Goal: Task Accomplishment & Management: Manage account settings

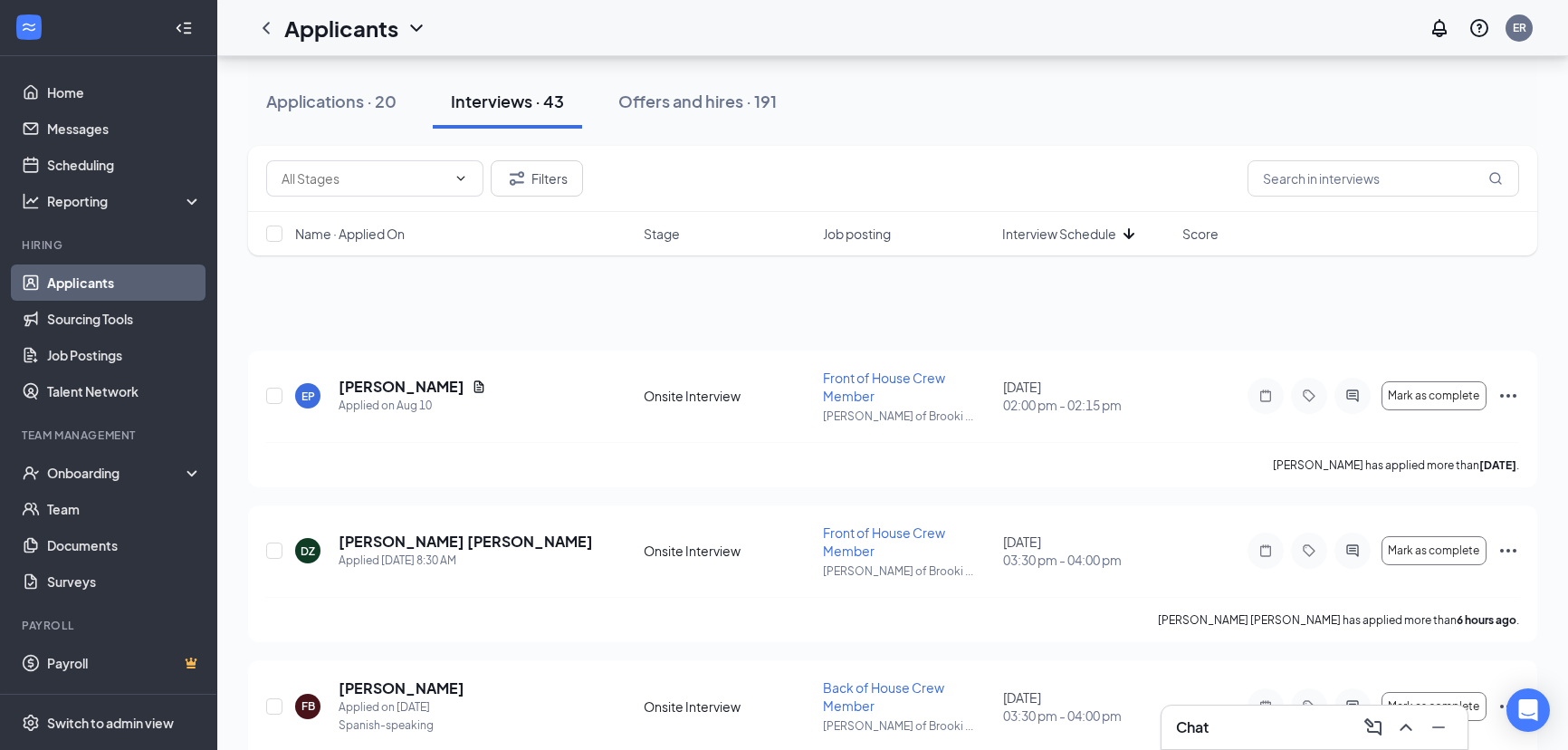
scroll to position [1976, 0]
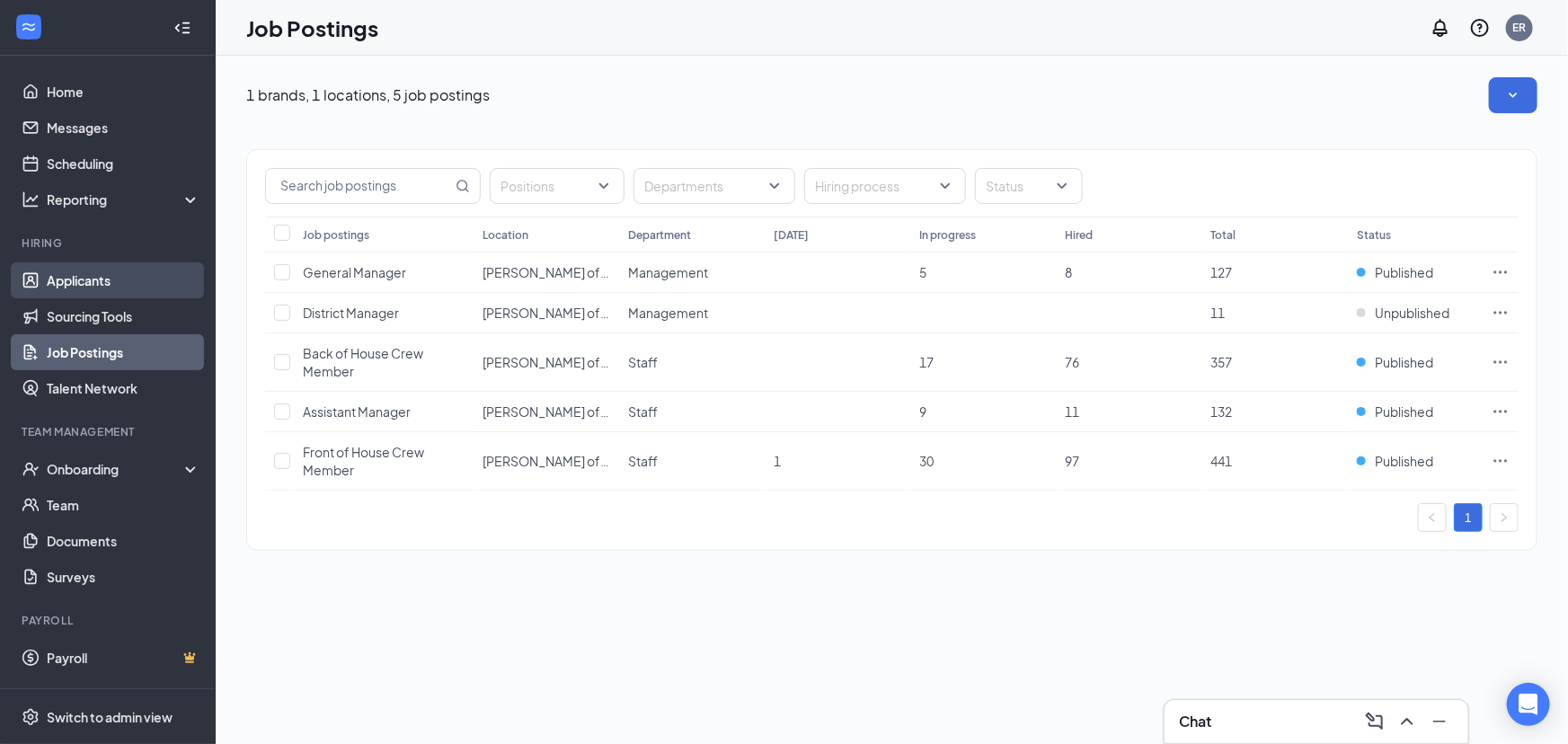
click at [107, 288] on link "Applicants" at bounding box center [123, 281] width 154 height 36
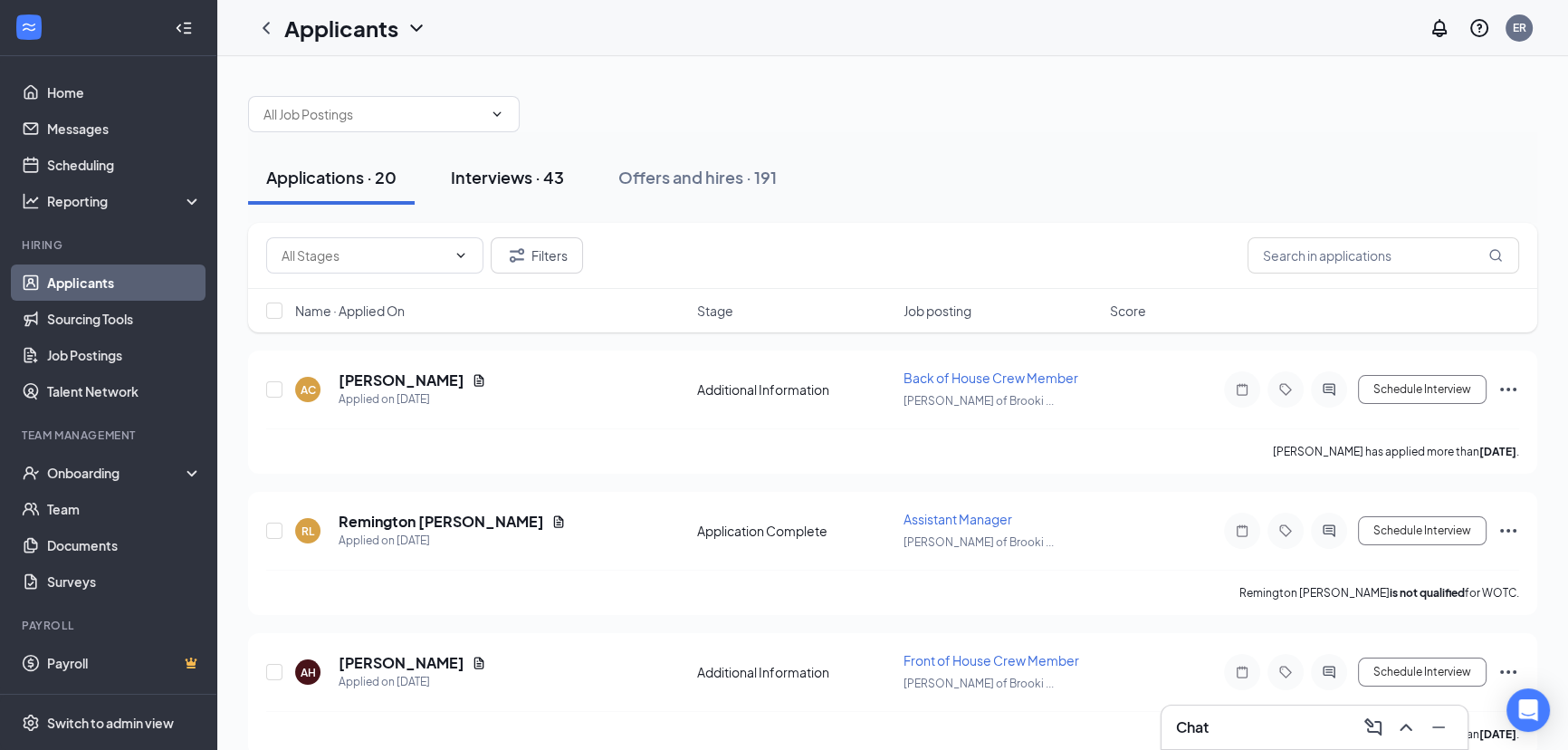
click at [512, 180] on div "Interviews · 43" at bounding box center [508, 177] width 113 height 23
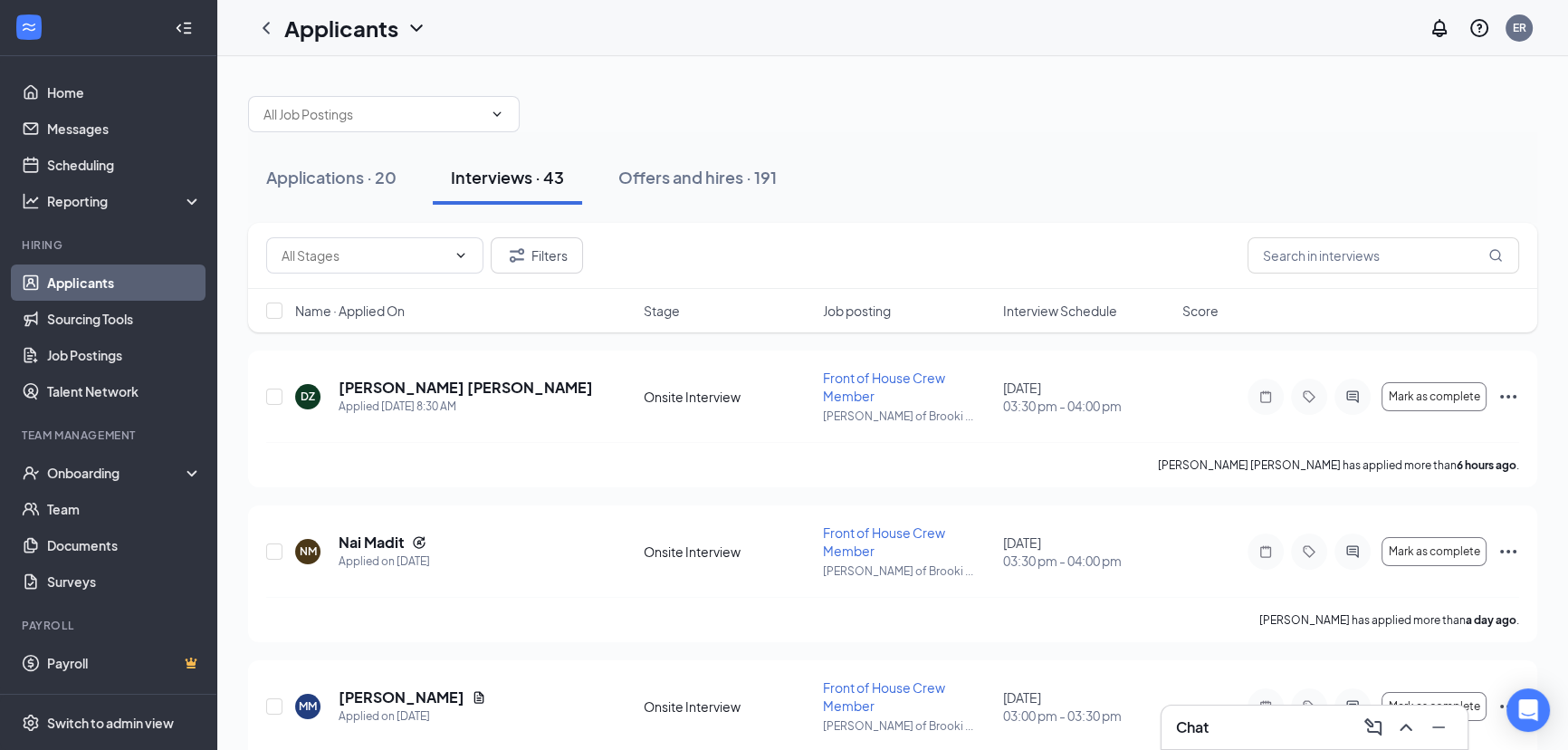
click at [1040, 295] on div "Name · Applied On Stage Job posting Interview Schedule Score" at bounding box center [892, 310] width 1290 height 43
click at [1047, 301] on span "Interview Schedule" at bounding box center [1059, 310] width 114 height 18
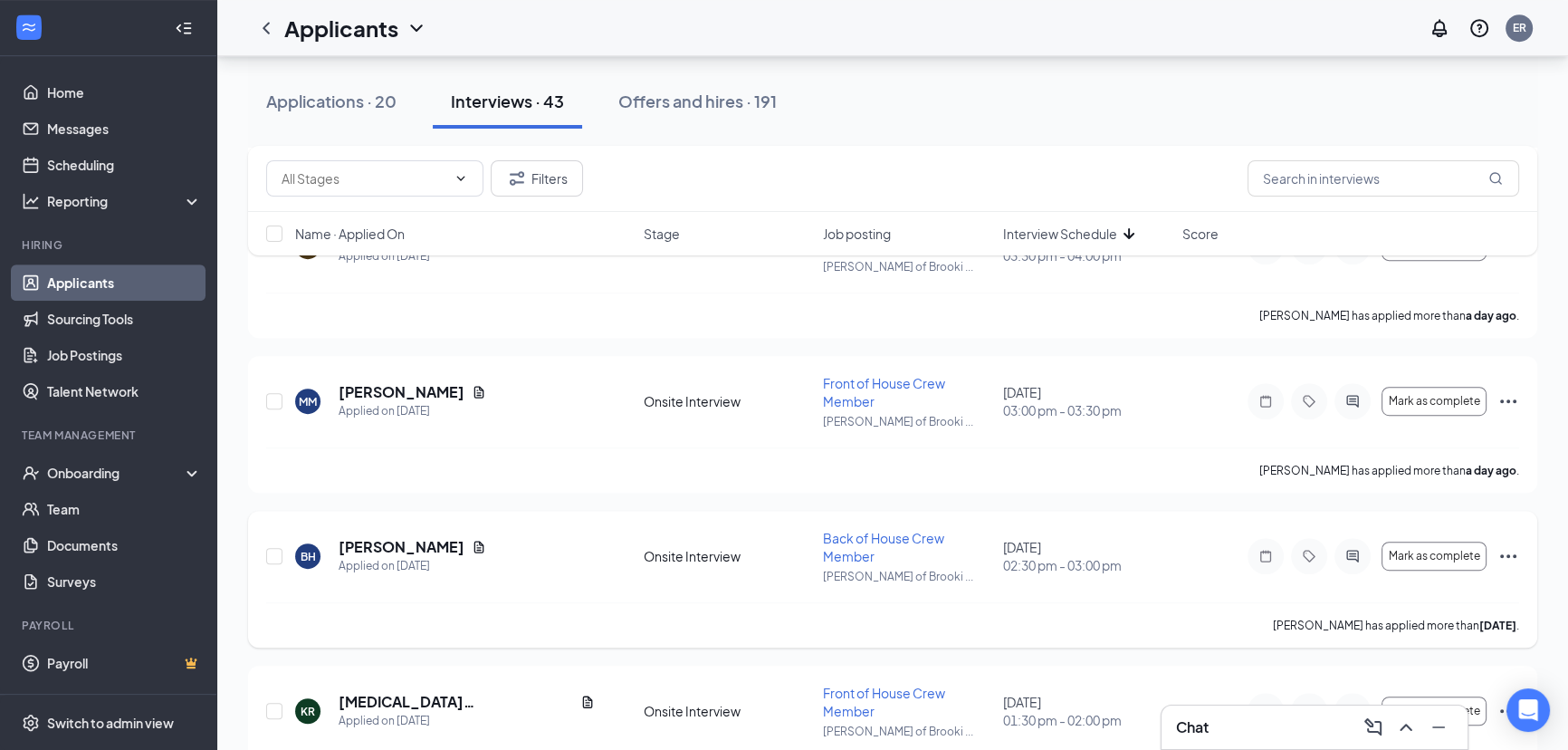
scroll to position [1317, 0]
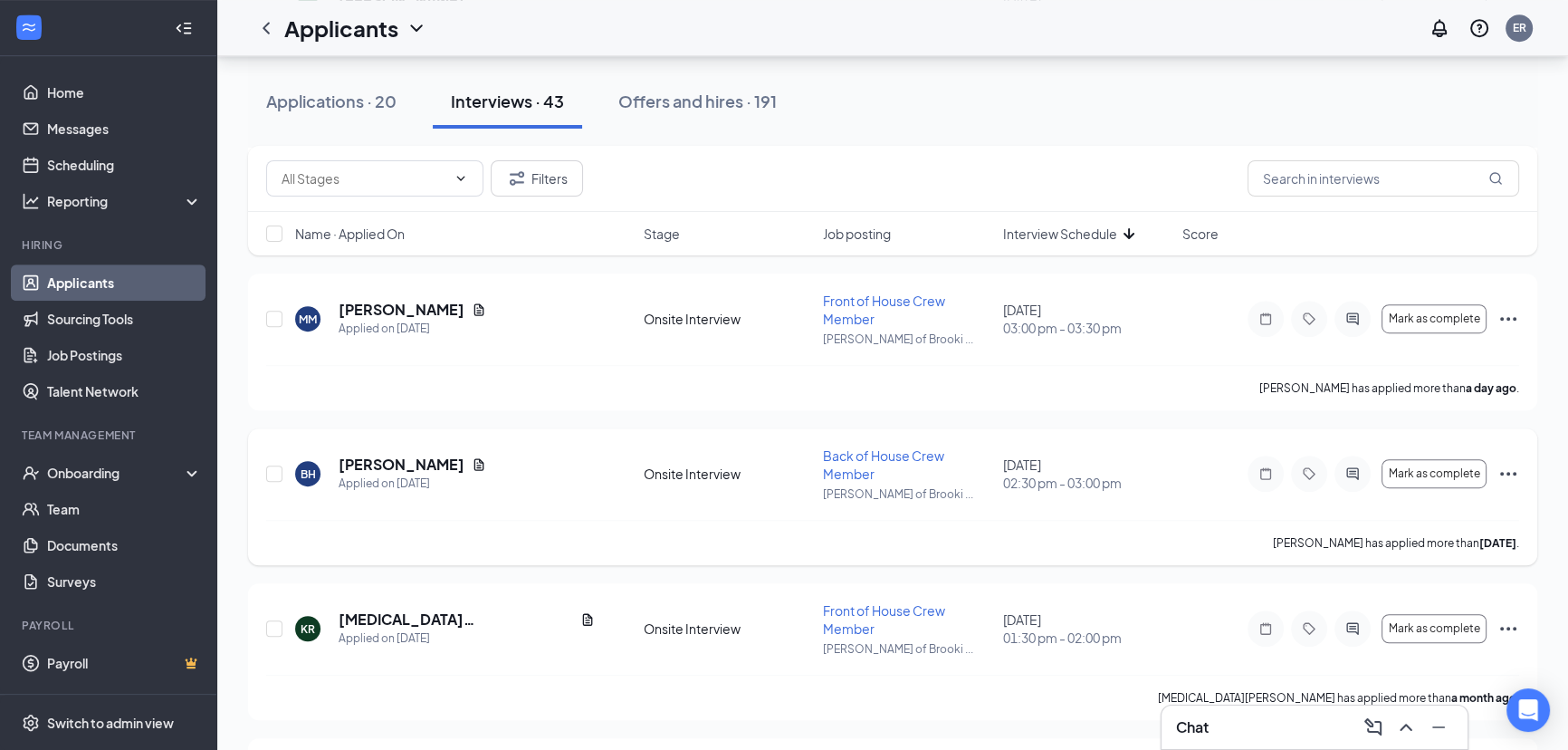
click at [1501, 468] on icon "Ellipses" at bounding box center [1508, 474] width 22 height 22
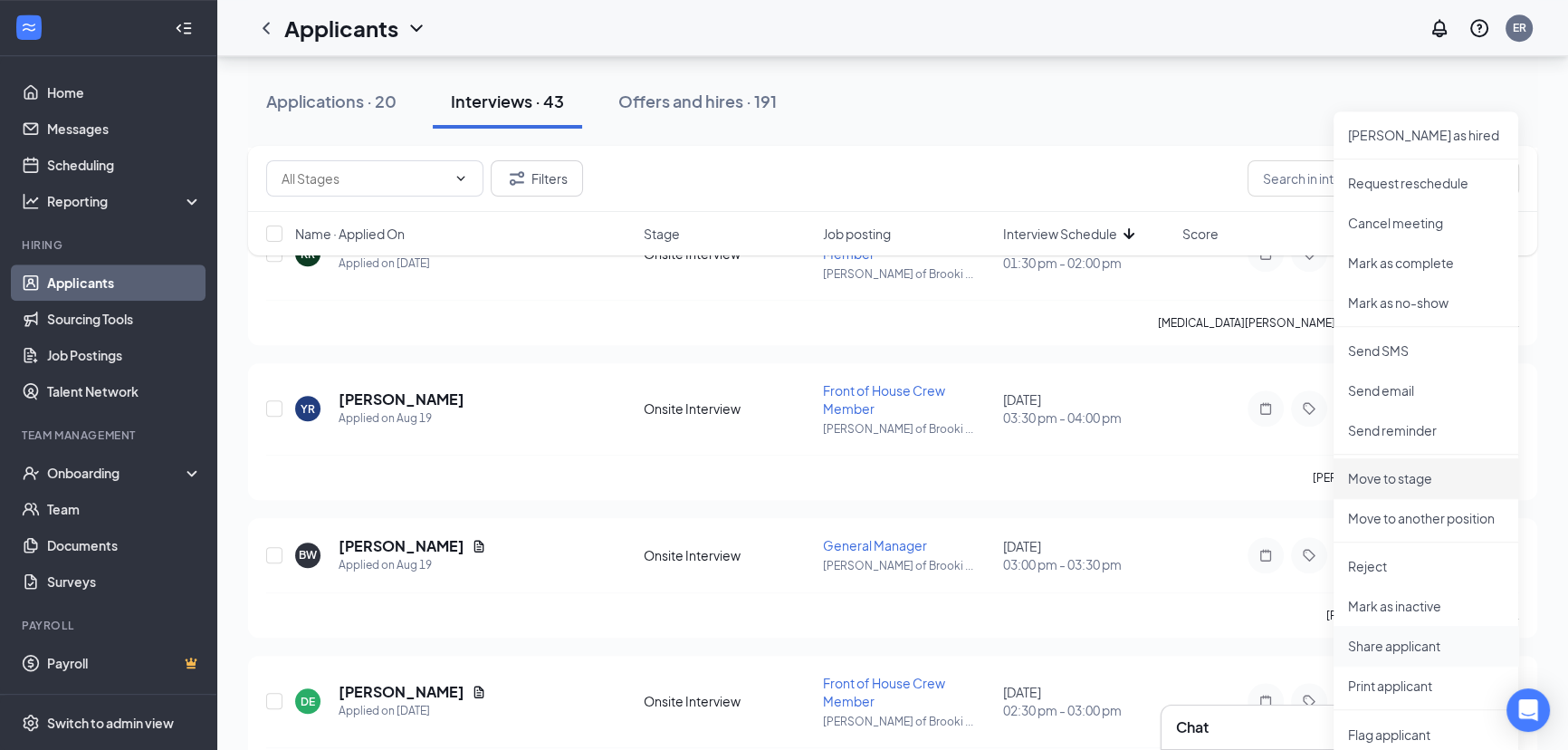
scroll to position [1730, 0]
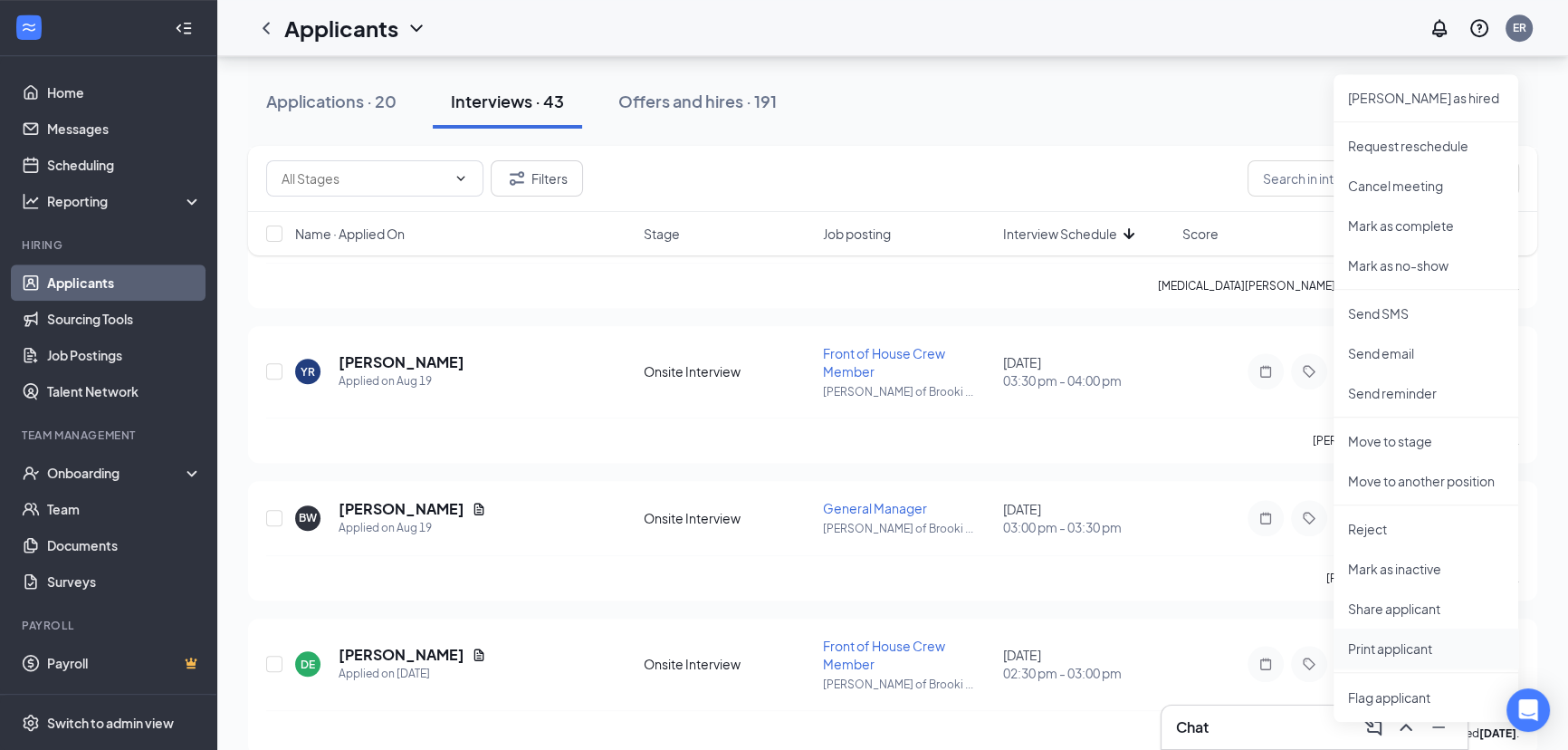
click at [1417, 643] on p "Print applicant" at bounding box center [1426, 649] width 156 height 18
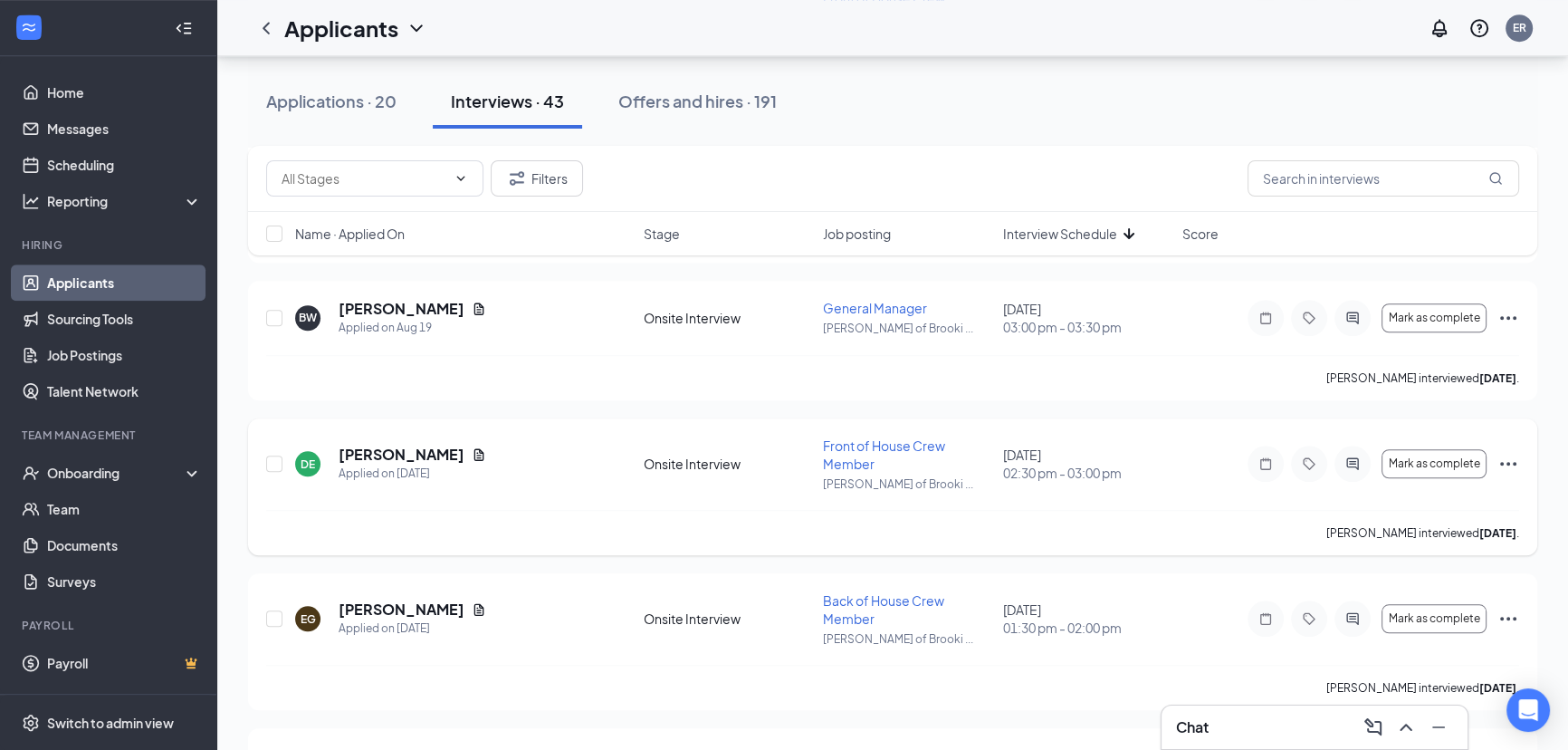
scroll to position [1976, 0]
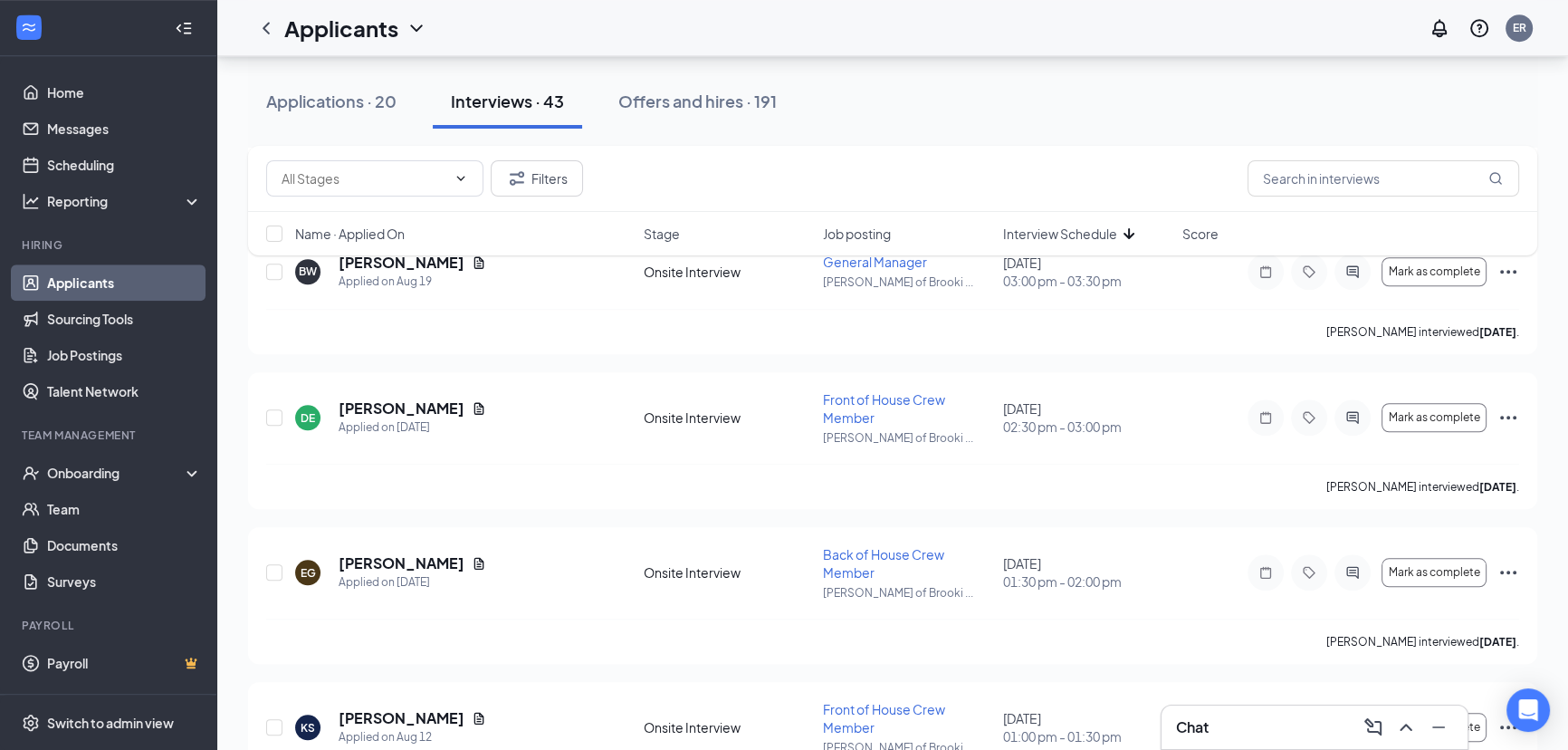
click at [535, 108] on div "Interviews · 43" at bounding box center [508, 101] width 113 height 23
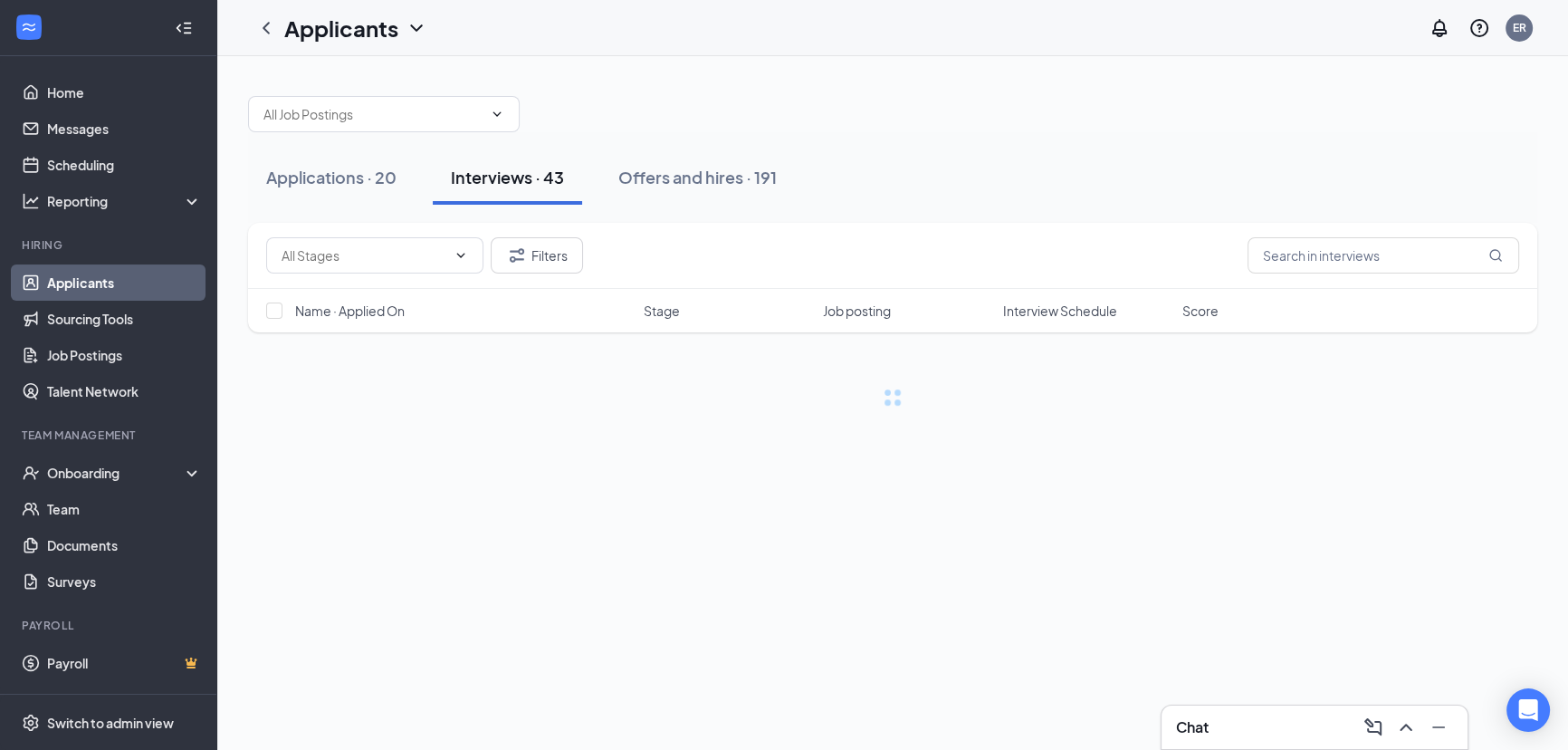
scroll to position [0, 0]
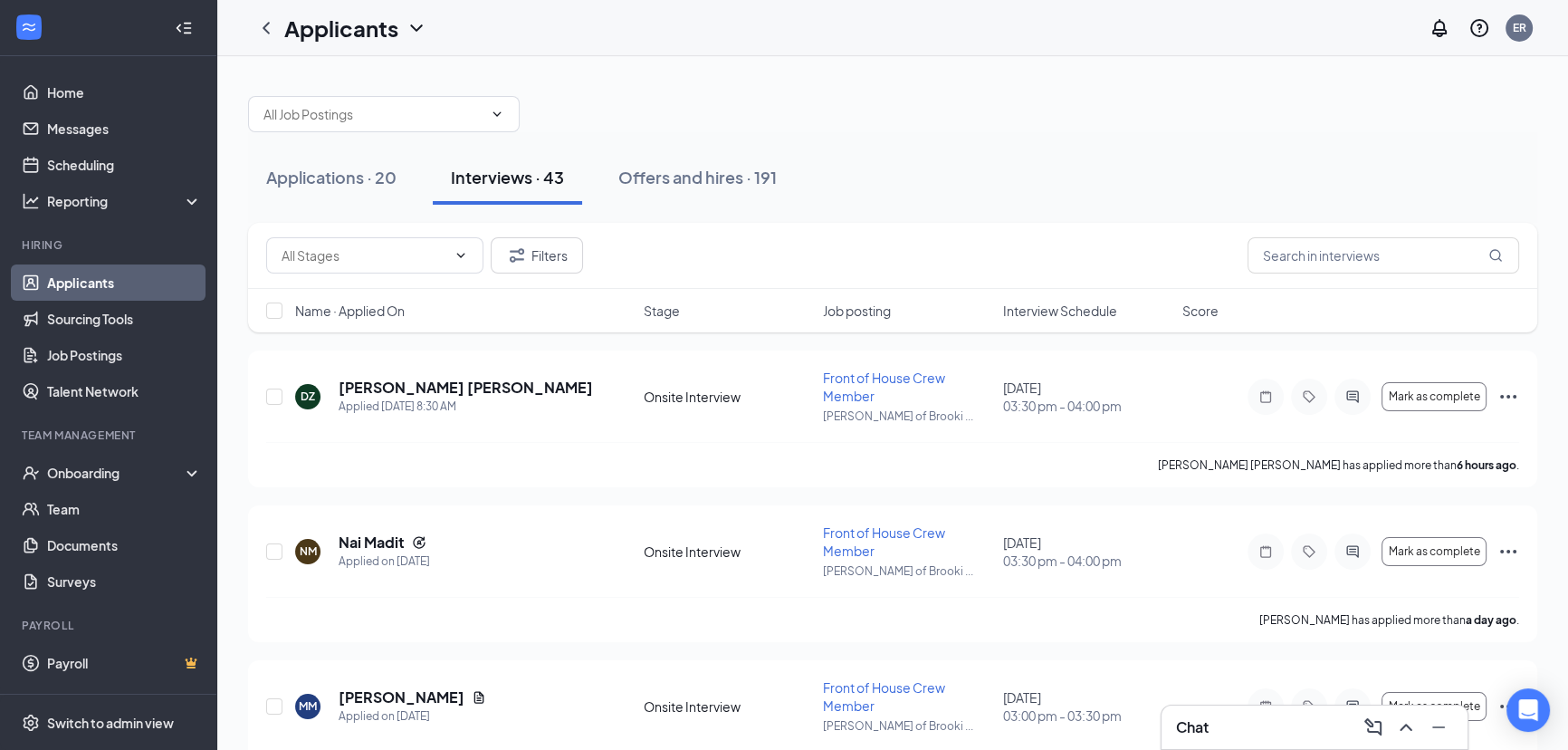
click at [1049, 312] on span "Interview Schedule" at bounding box center [1059, 310] width 114 height 18
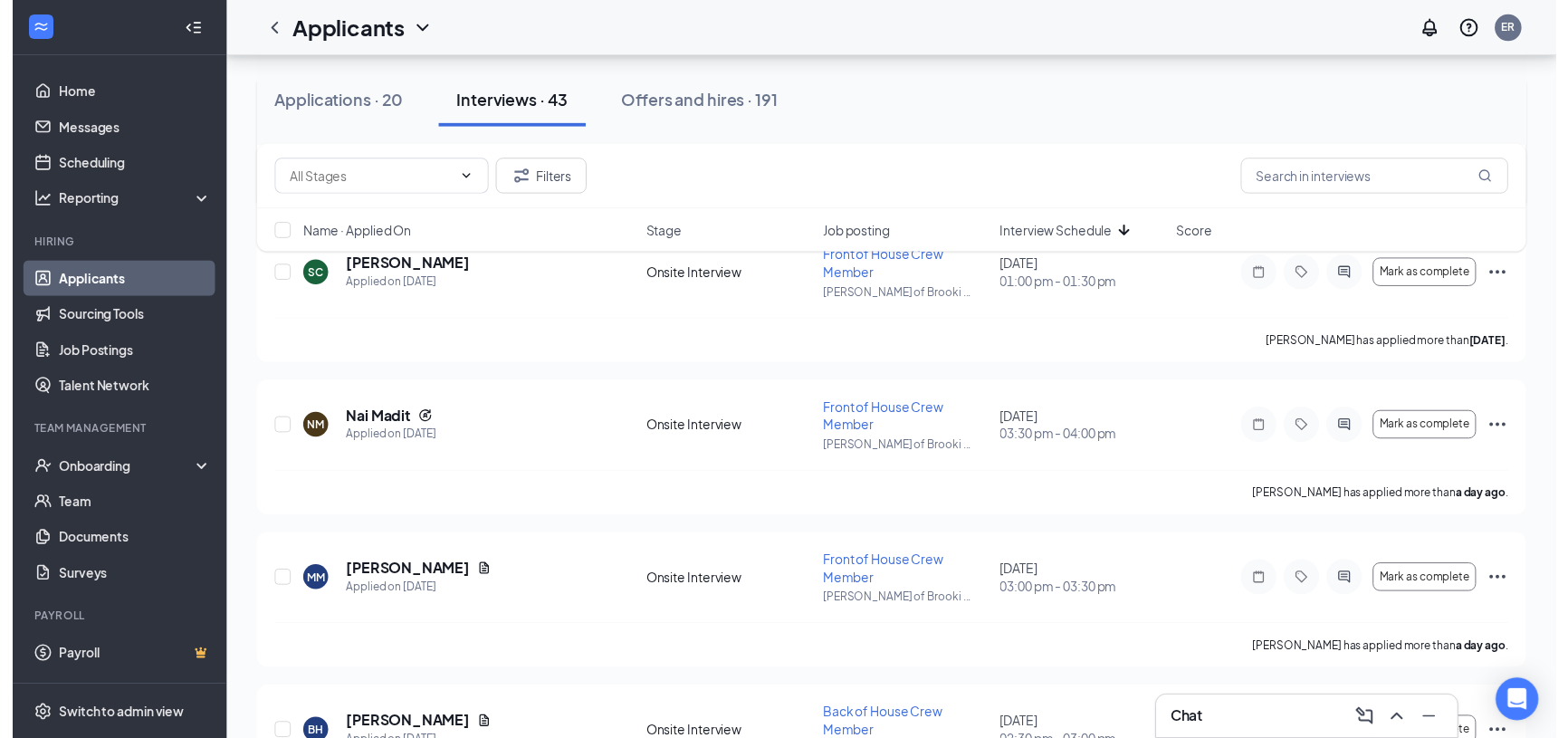
scroll to position [1234, 0]
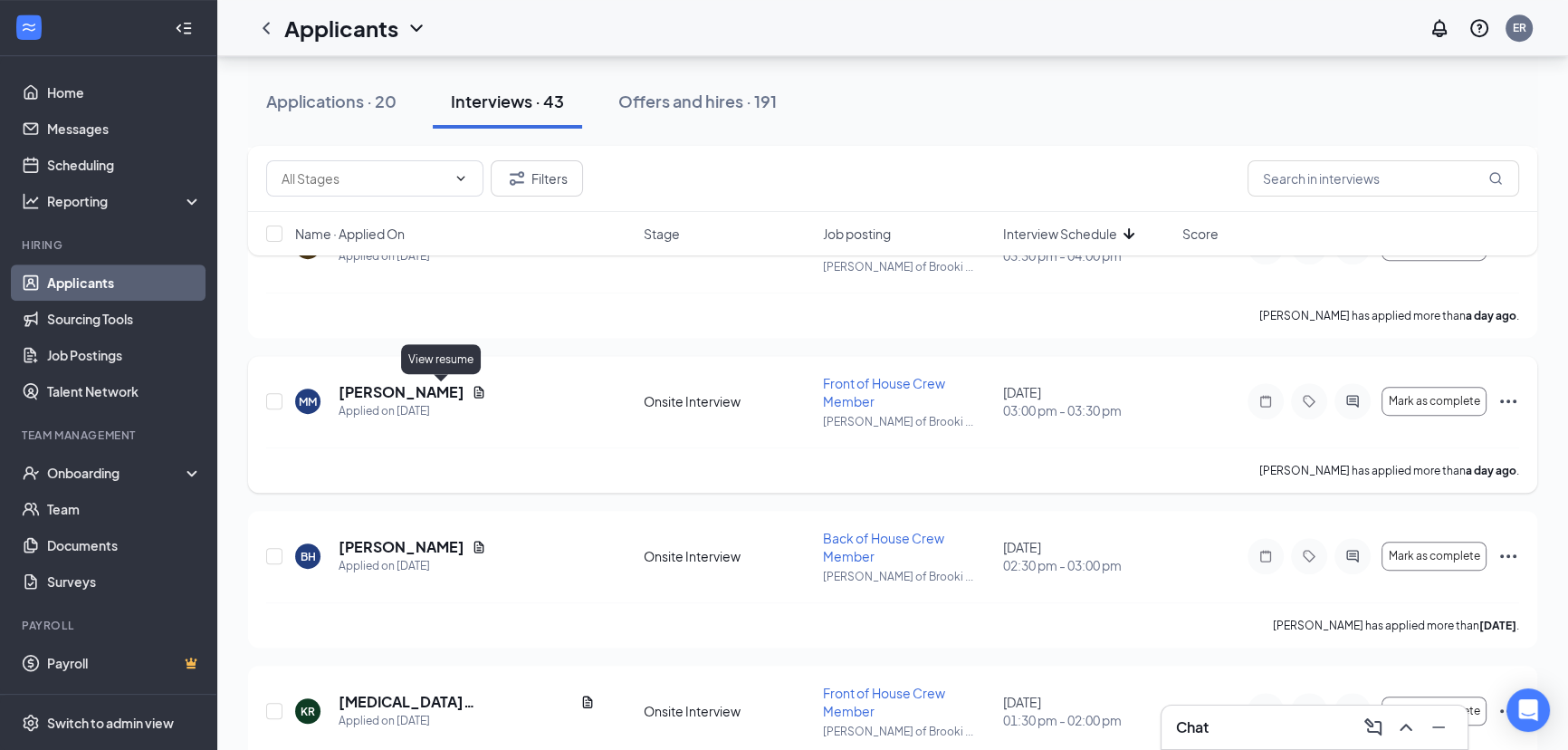
click at [474, 390] on icon "Document" at bounding box center [479, 391] width 10 height 11
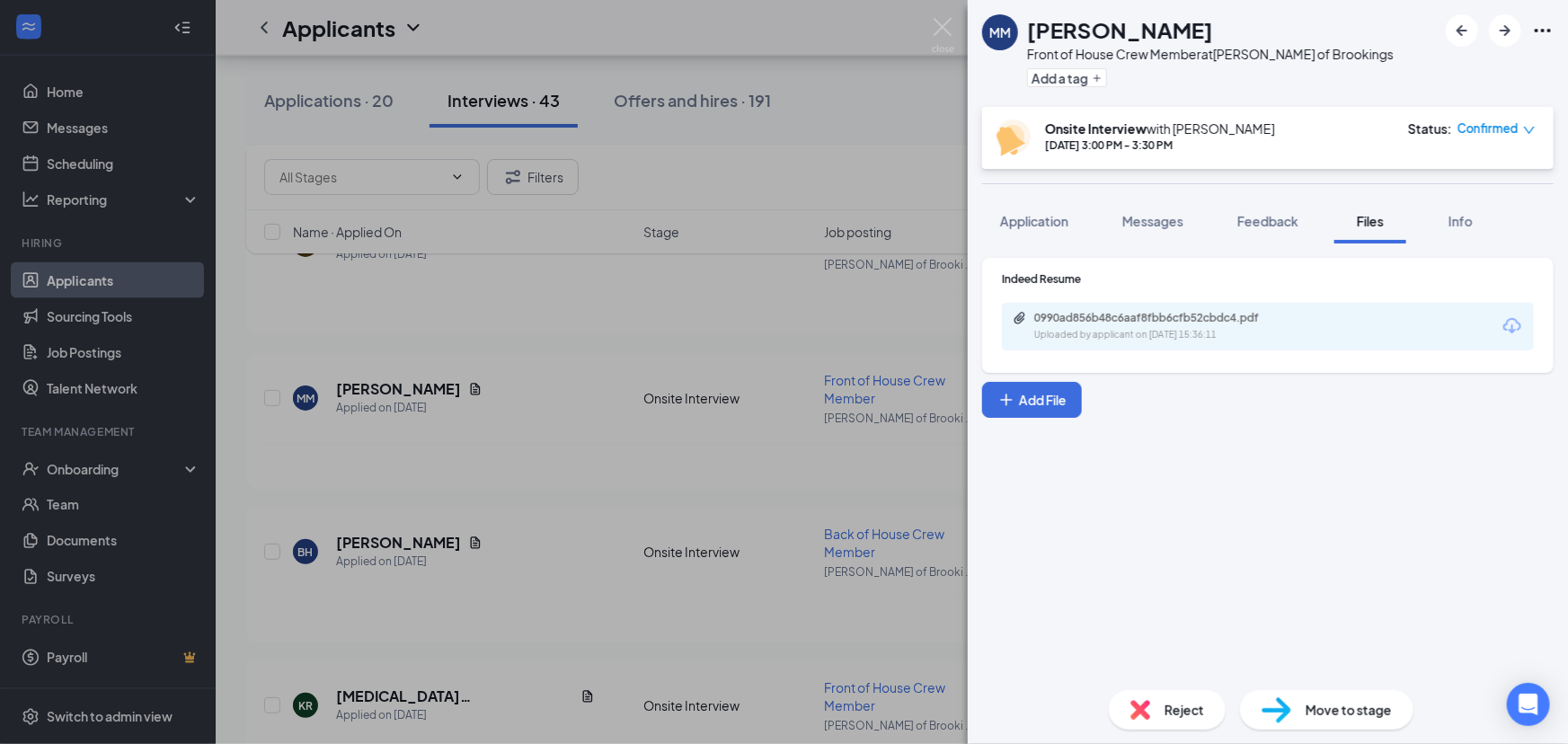
click at [794, 352] on div "[PERSON_NAME] [PERSON_NAME] Front of House Crew Member at [PERSON_NAME] of Broo…" at bounding box center [784, 372] width 1568 height 744
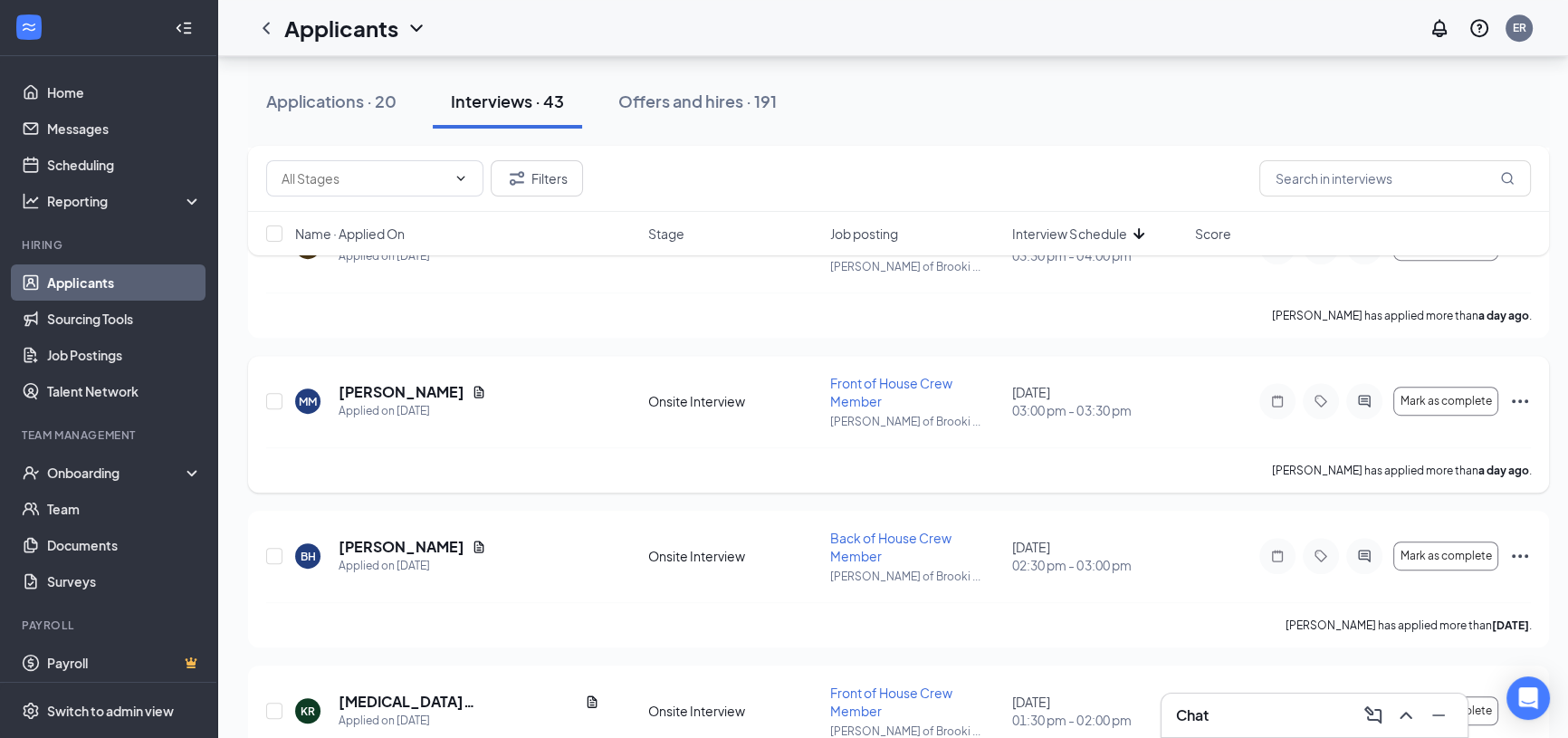
click at [1529, 391] on icon "Ellipses" at bounding box center [1520, 401] width 22 height 22
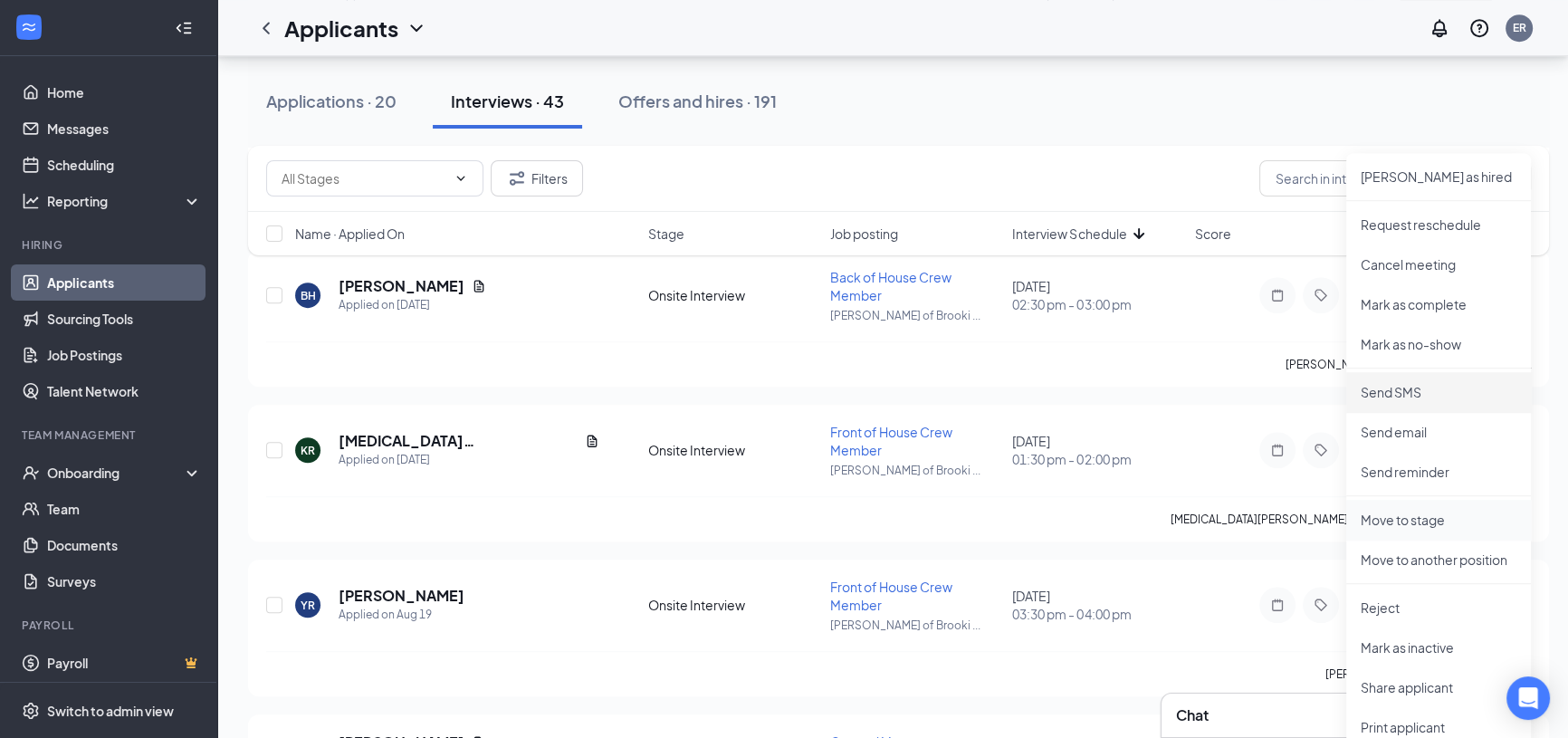
scroll to position [1646, 0]
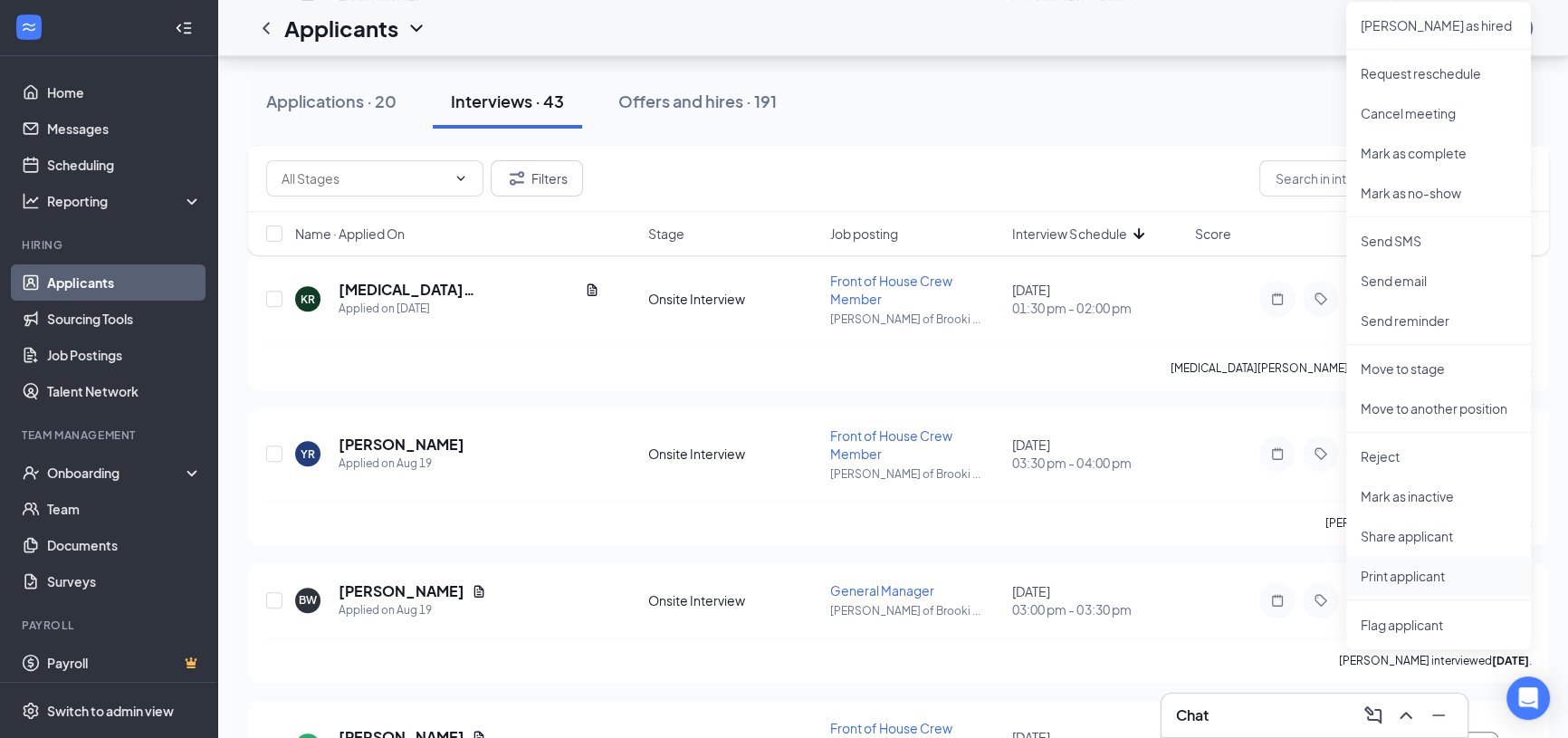
click at [1411, 572] on p "Print applicant" at bounding box center [1438, 575] width 156 height 18
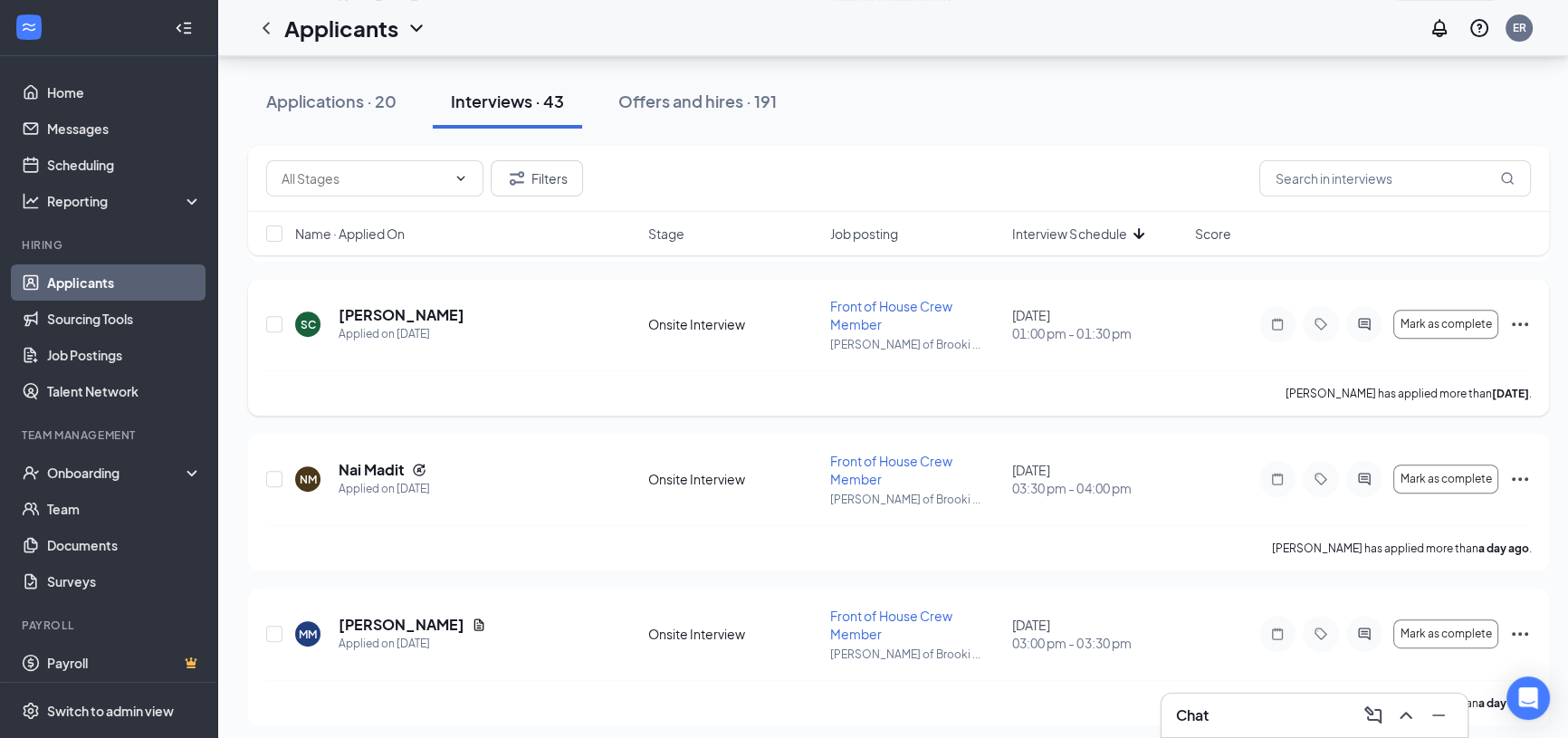
scroll to position [987, 0]
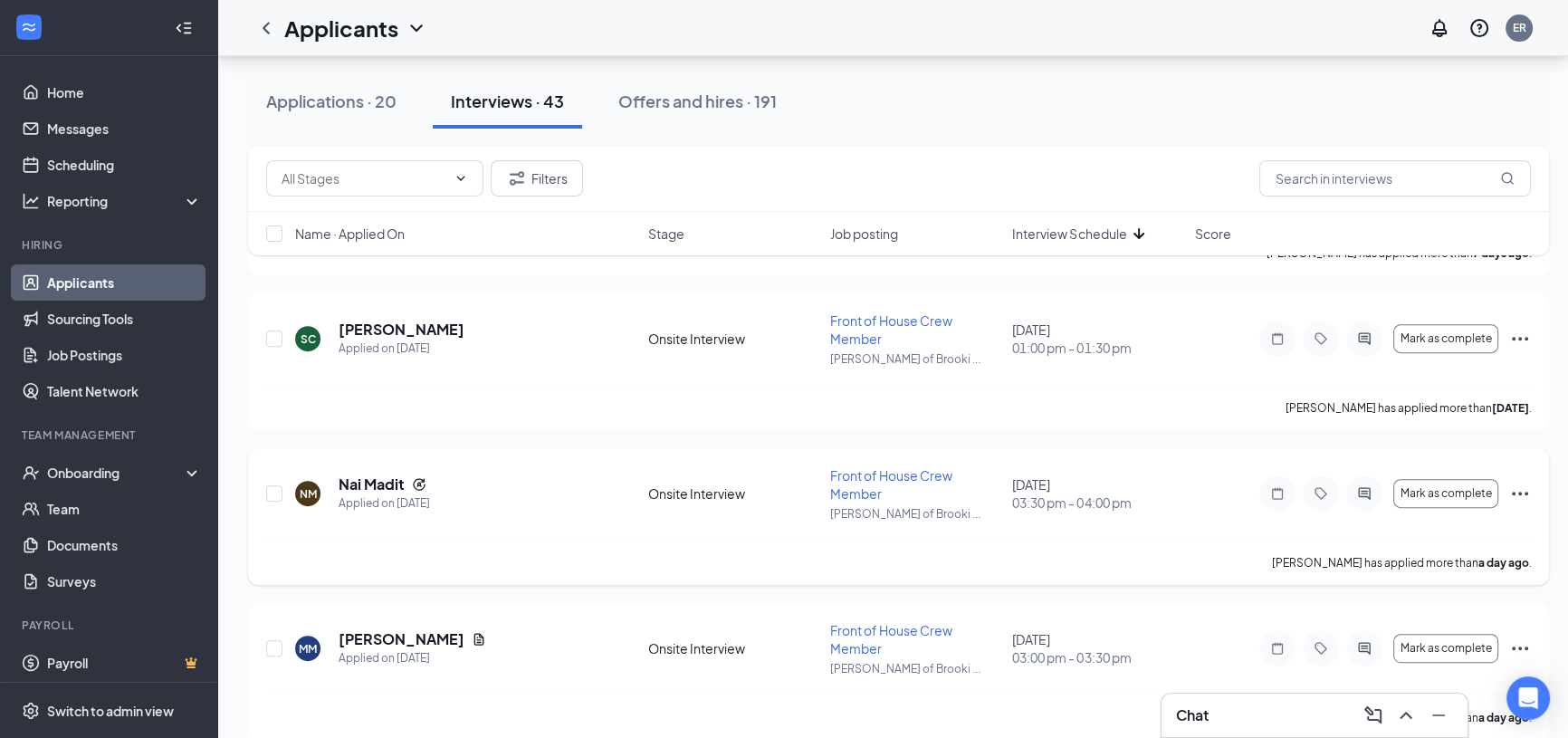
click at [1511, 488] on div "Mark as complete" at bounding box center [1395, 493] width 272 height 36
click at [1514, 491] on icon "Ellipses" at bounding box center [1520, 493] width 16 height 4
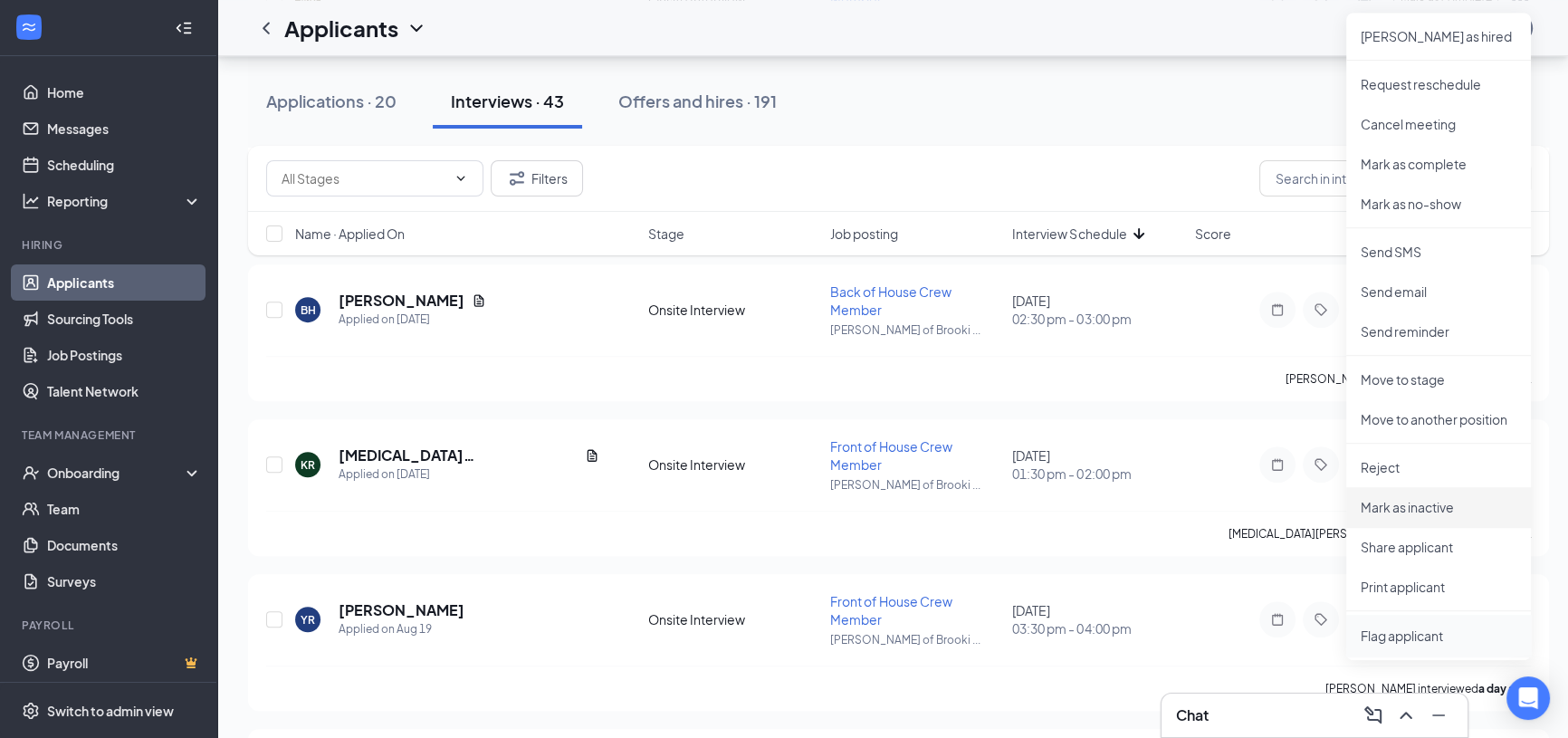
scroll to position [1481, 0]
click at [1425, 585] on p "Print applicant" at bounding box center [1438, 585] width 156 height 18
